Goal: Download file/media

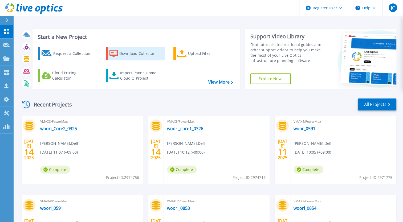
click at [123, 51] on div "Download Collector" at bounding box center [140, 53] width 43 height 11
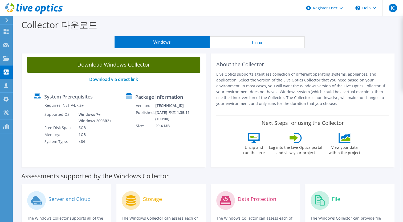
click at [125, 67] on link "Download Windows Collector" at bounding box center [113, 65] width 173 height 16
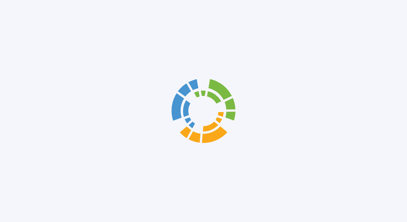
click at [21, 32] on div at bounding box center [203, 111] width 407 height 222
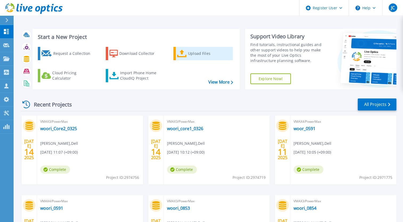
click at [178, 56] on icon at bounding box center [182, 54] width 10 height 8
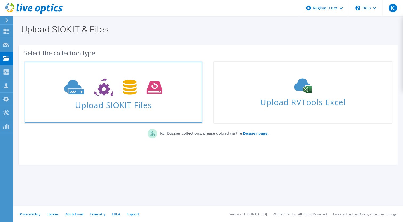
click at [139, 89] on icon at bounding box center [113, 87] width 98 height 18
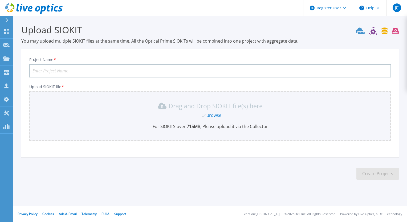
click at [112, 71] on input "Project Name *" at bounding box center [209, 70] width 361 height 13
type input "woori0331"
